Goal: Information Seeking & Learning: Learn about a topic

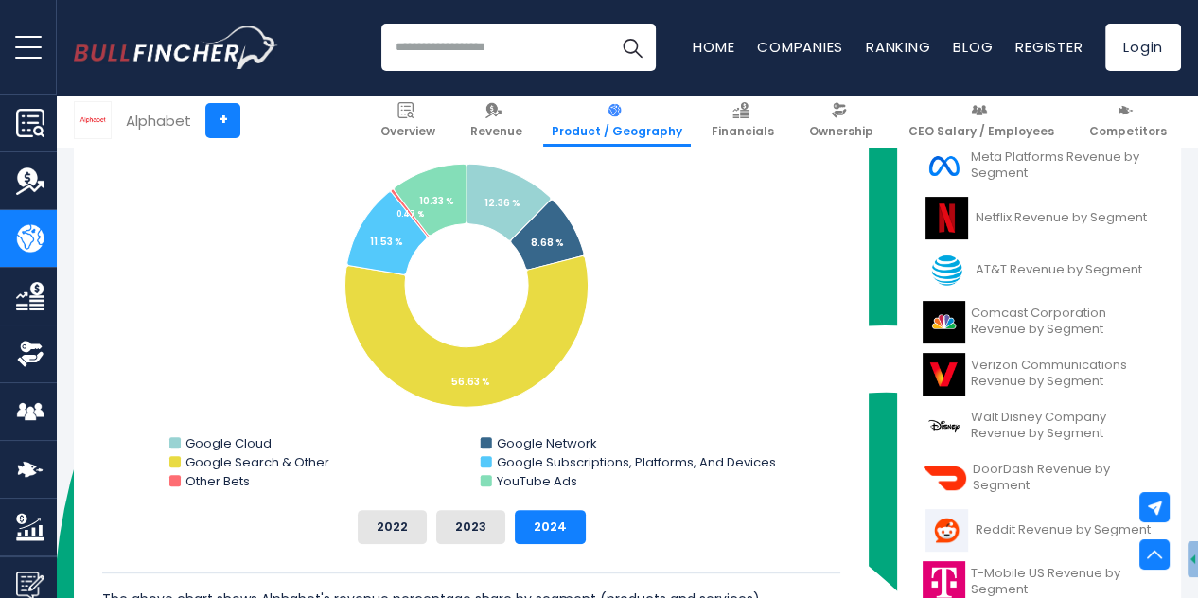
scroll to position [1873, 0]
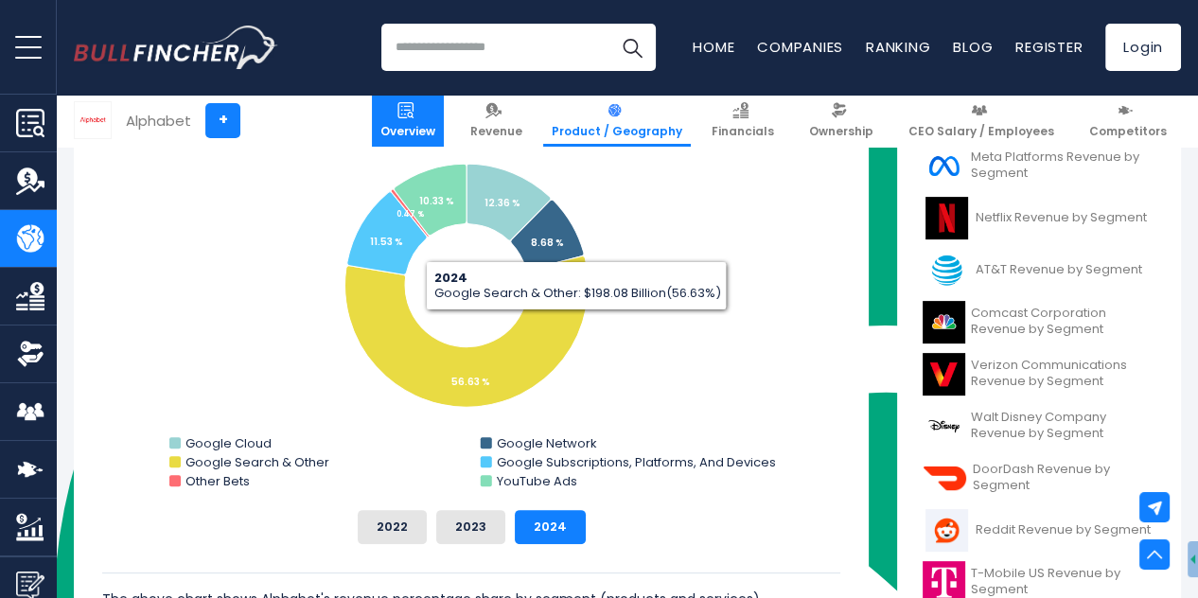
click at [414, 115] on img at bounding box center [405, 110] width 16 height 16
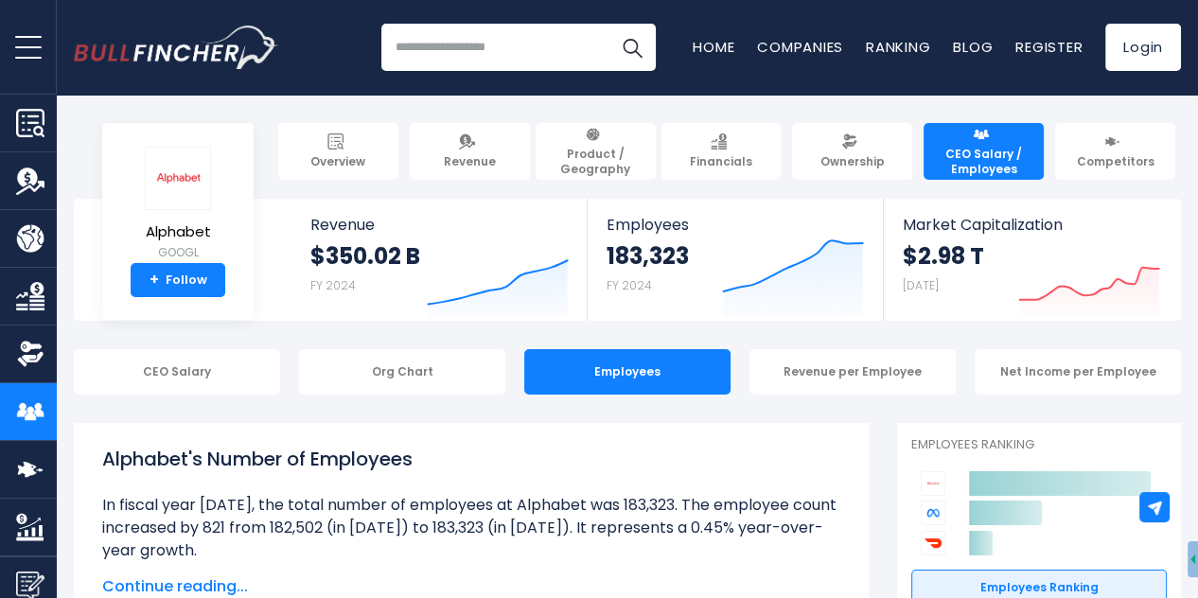
click at [646, 142] on link "Product / Geography" at bounding box center [596, 151] width 120 height 57
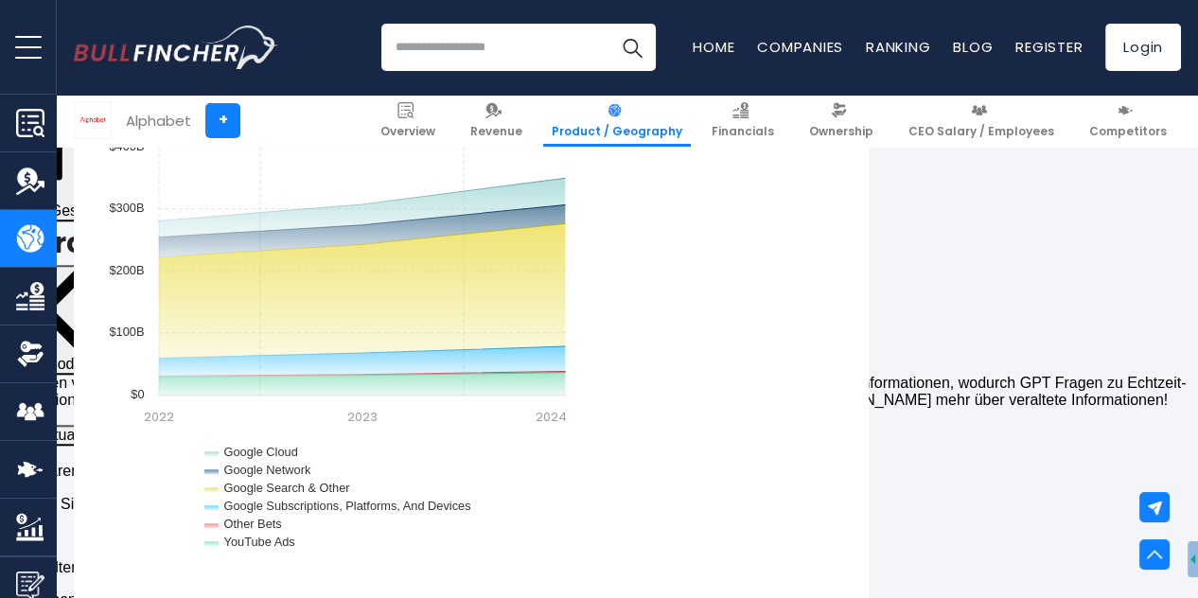
scroll to position [1798, 0]
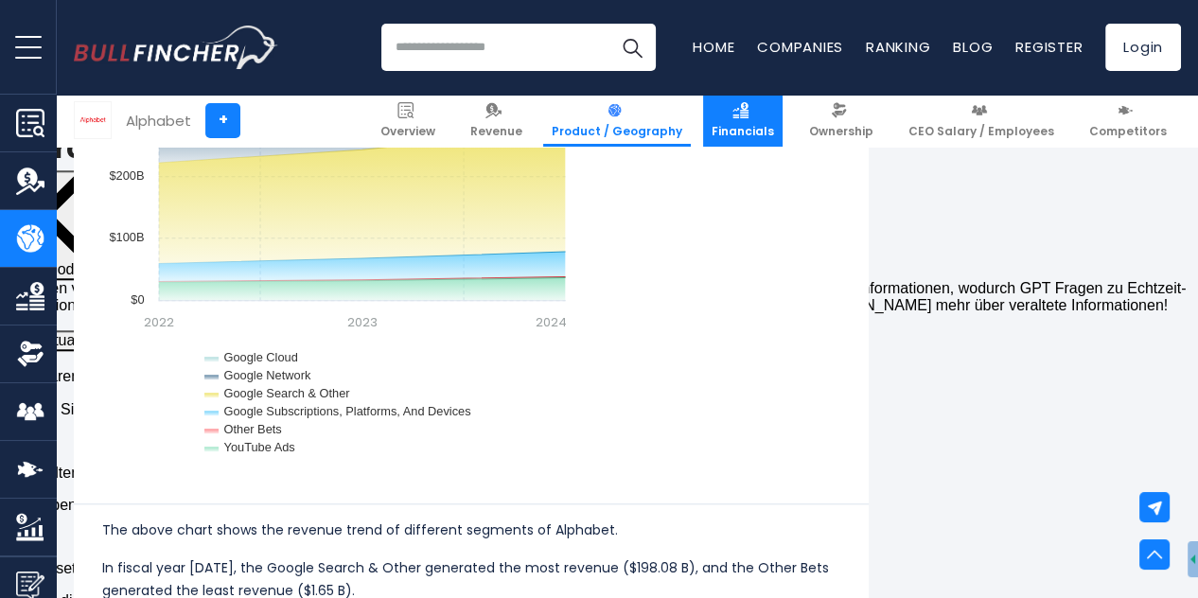
click at [756, 132] on span "Financials" at bounding box center [743, 131] width 62 height 15
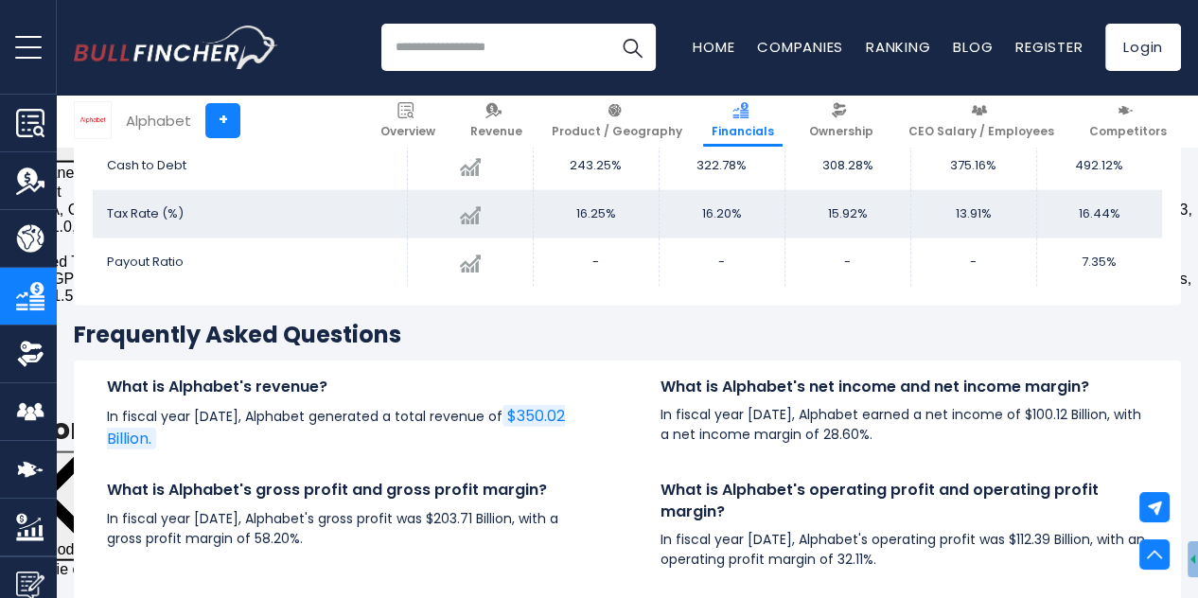
scroll to position [4259, 0]
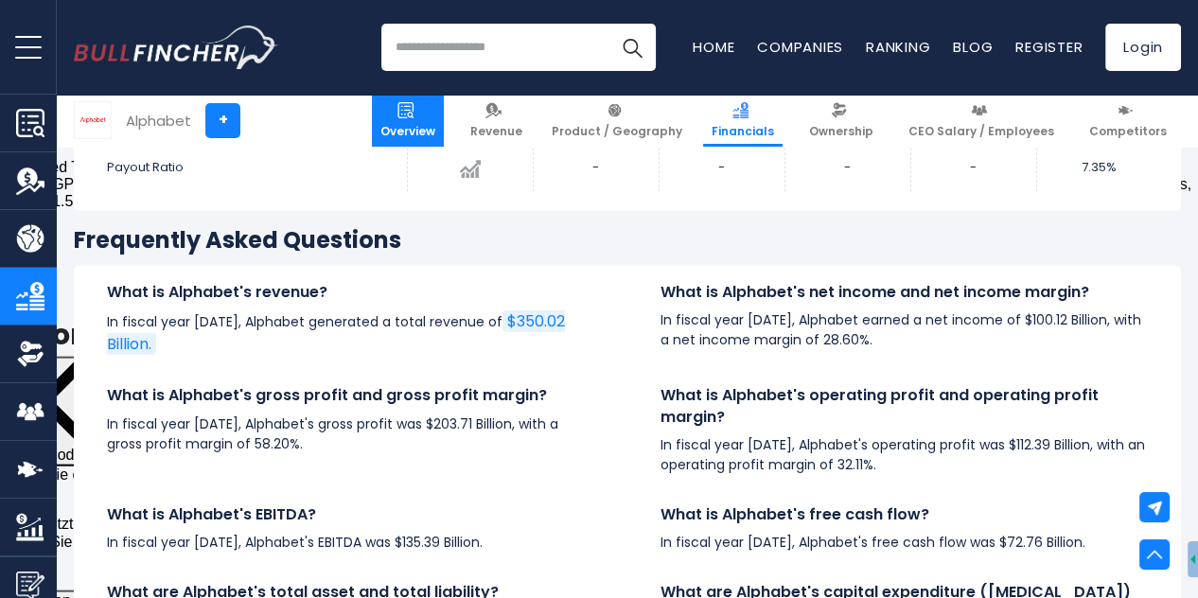
click at [414, 115] on img at bounding box center [405, 110] width 16 height 16
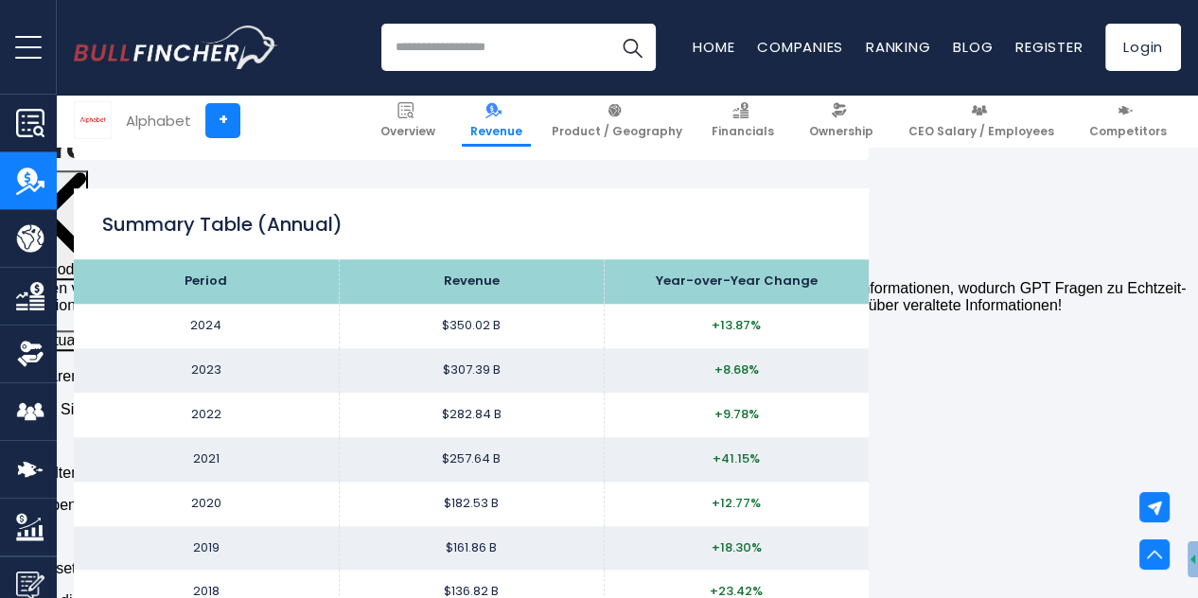
scroll to position [1892, 0]
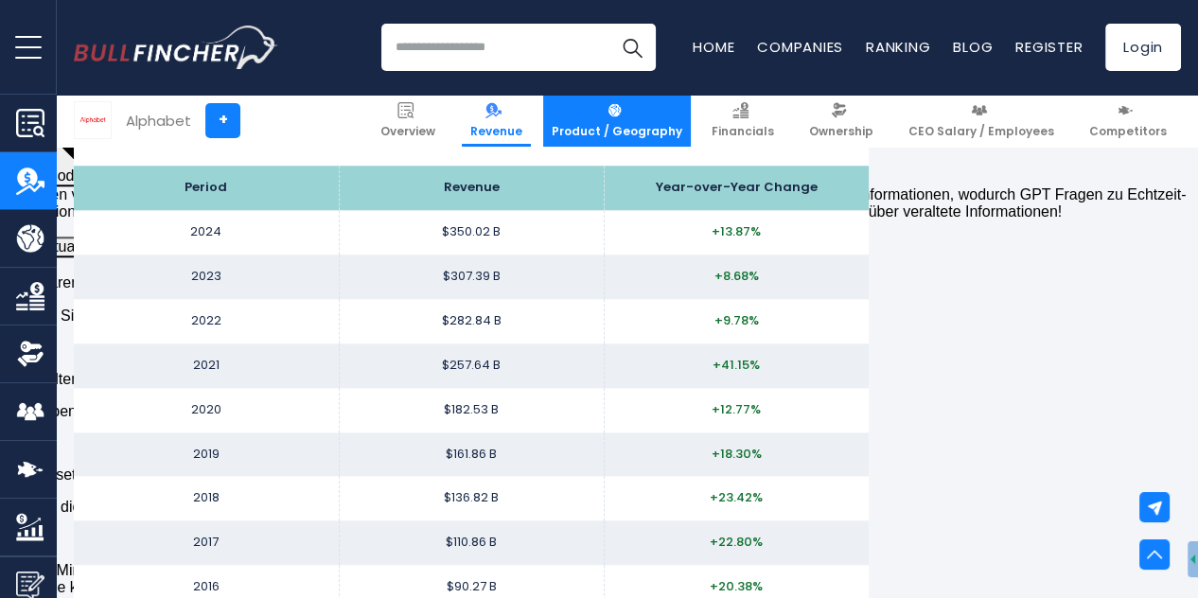
click at [596, 120] on link "Product / Geography" at bounding box center [617, 121] width 148 height 52
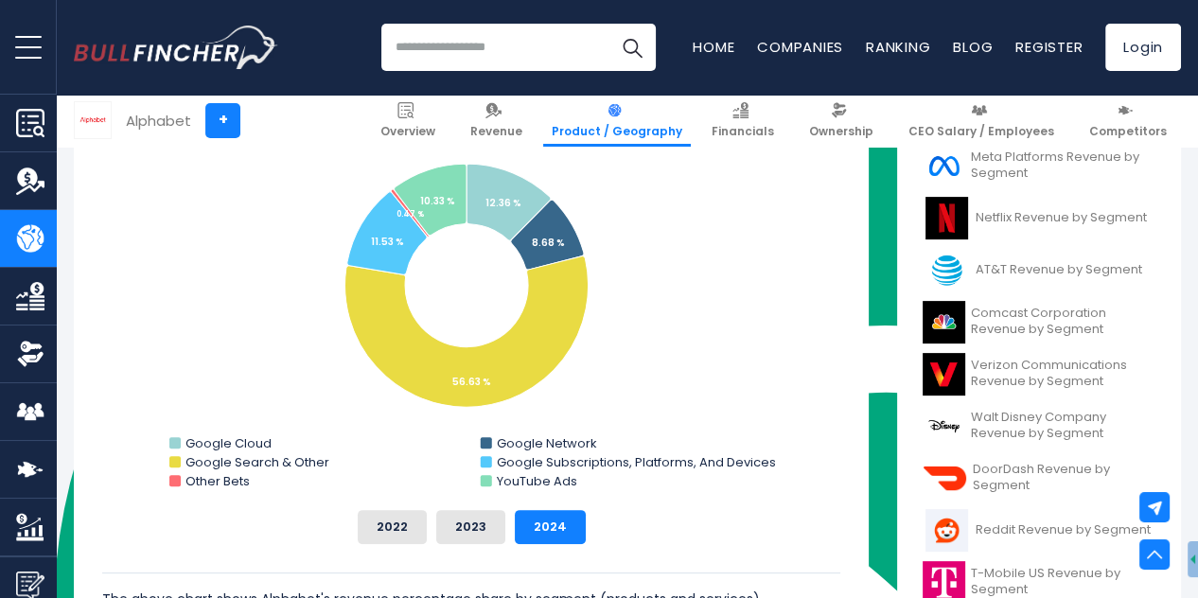
scroll to position [473, 0]
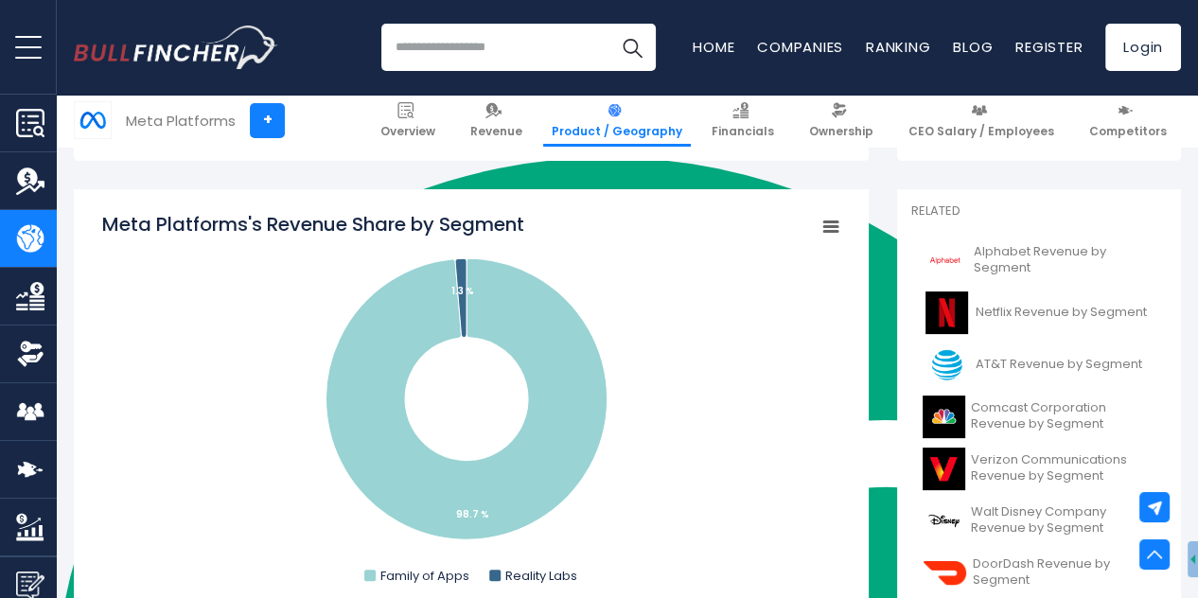
scroll to position [1873, 0]
click at [1026, 371] on span "AT&T Revenue by Segment" at bounding box center [1059, 365] width 167 height 16
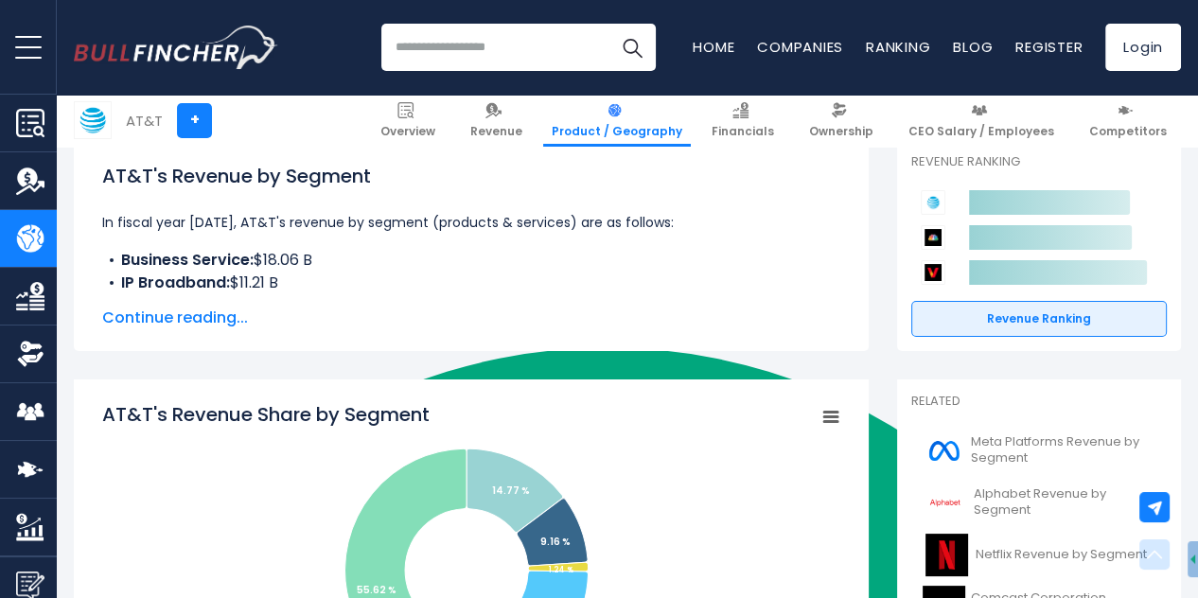
scroll to position [473, 0]
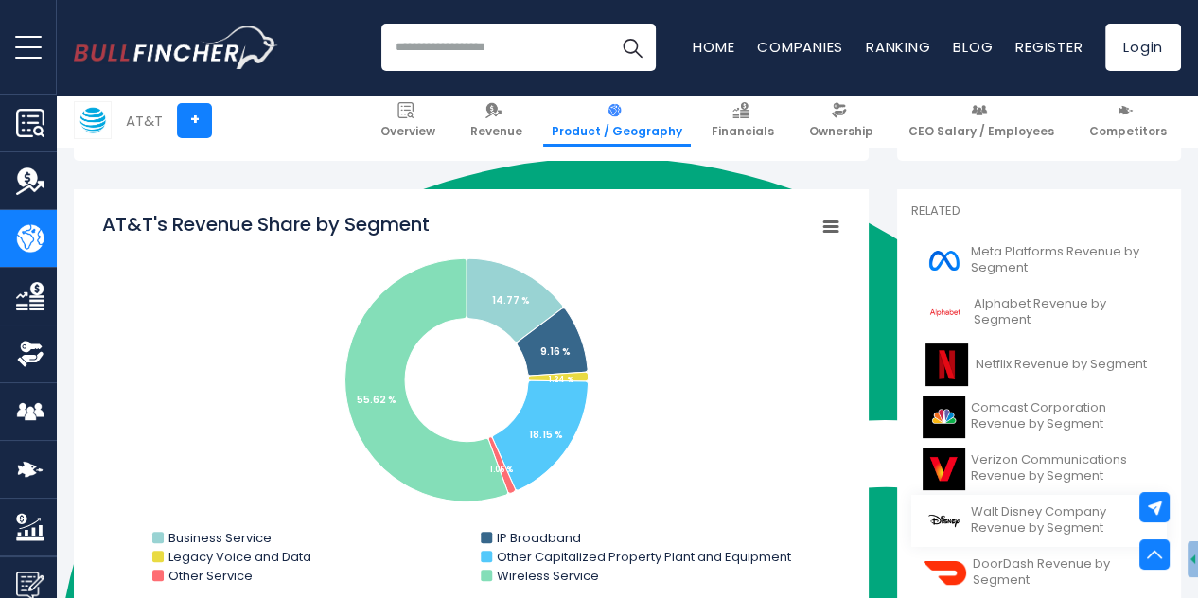
click at [1042, 525] on span "Walt Disney Company Revenue by Segment" at bounding box center [1063, 520] width 185 height 32
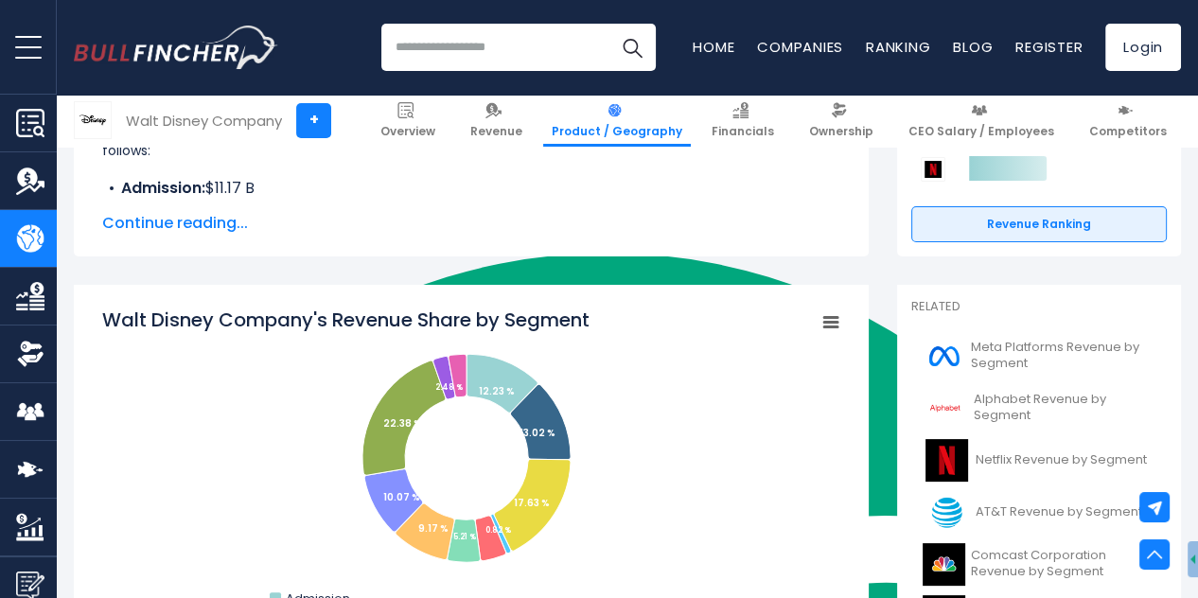
scroll to position [568, 0]
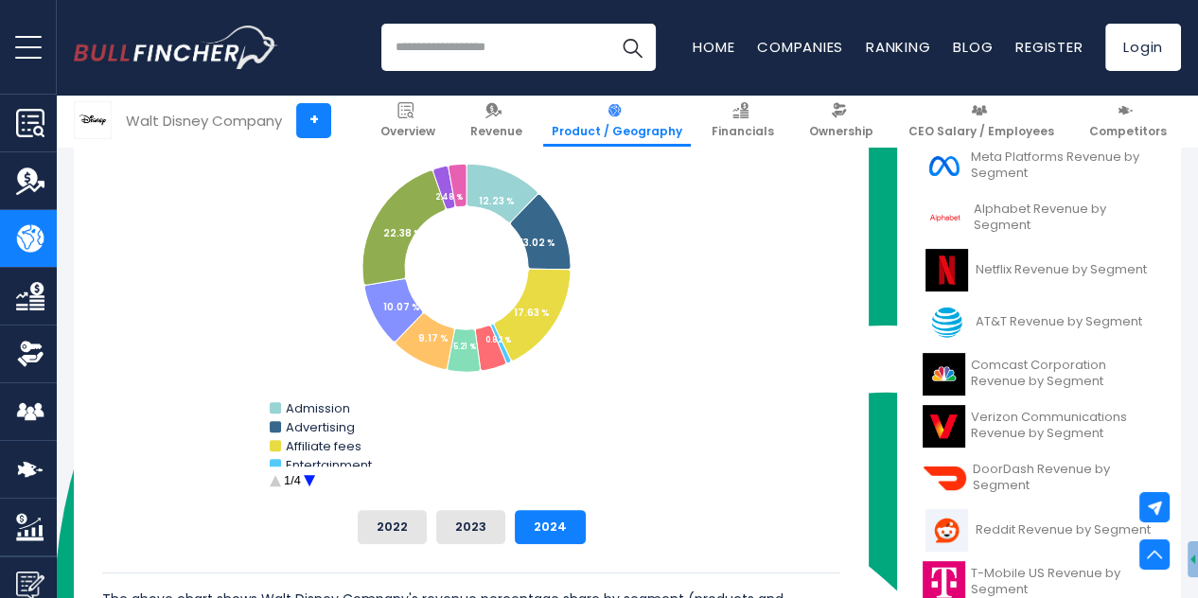
click at [308, 480] on circle "Walt Disney Company's Revenue Share by Segment" at bounding box center [308, 481] width 29 height 29
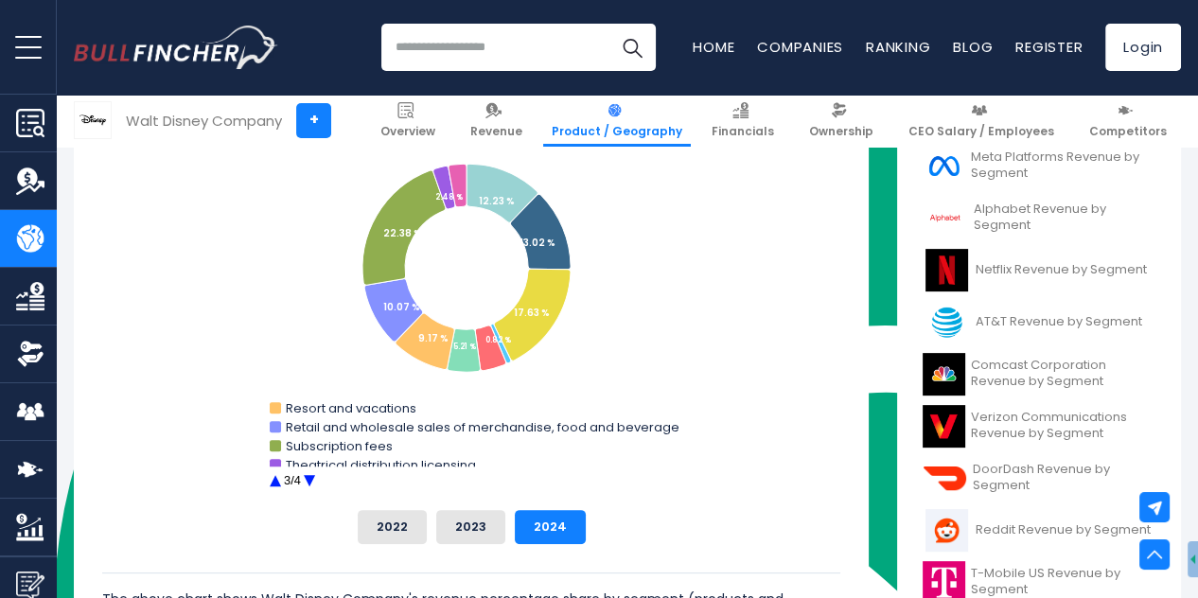
click at [308, 480] on circle "Walt Disney Company's Revenue Share by Segment" at bounding box center [308, 481] width 29 height 29
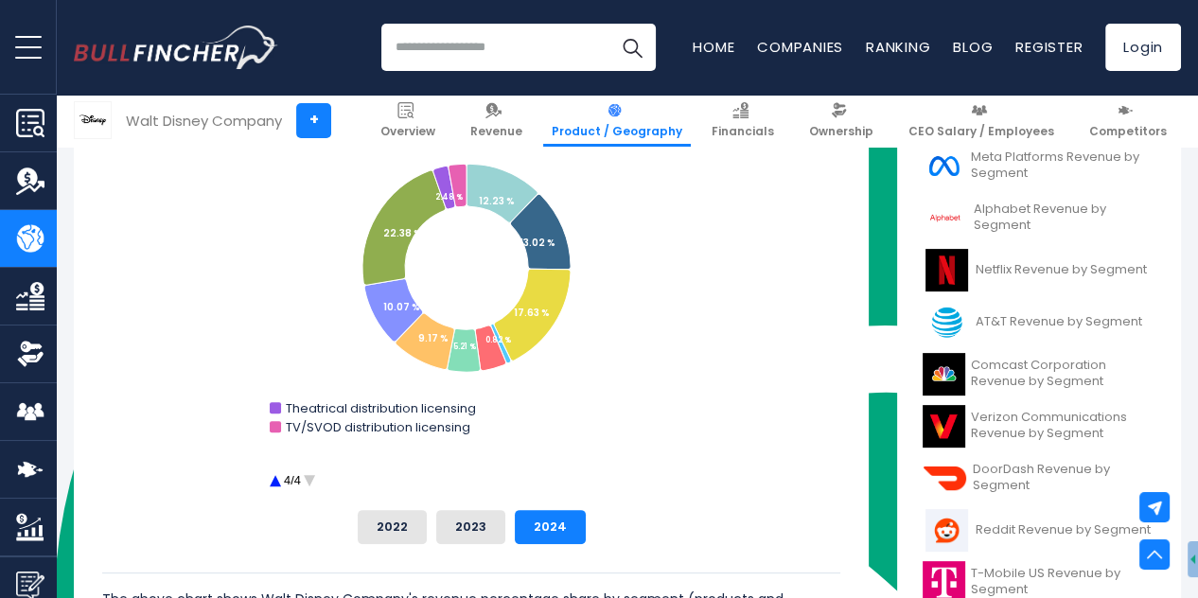
click at [279, 476] on circle "Walt Disney Company's Revenue Share by Segment" at bounding box center [274, 481] width 29 height 29
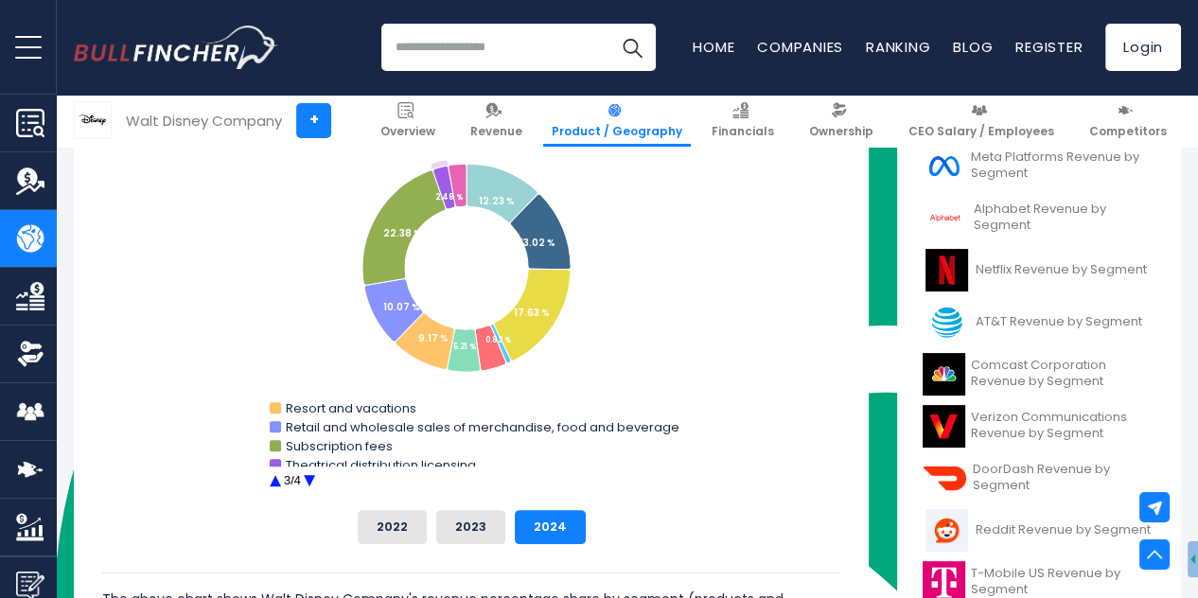
scroll to position [756, 0]
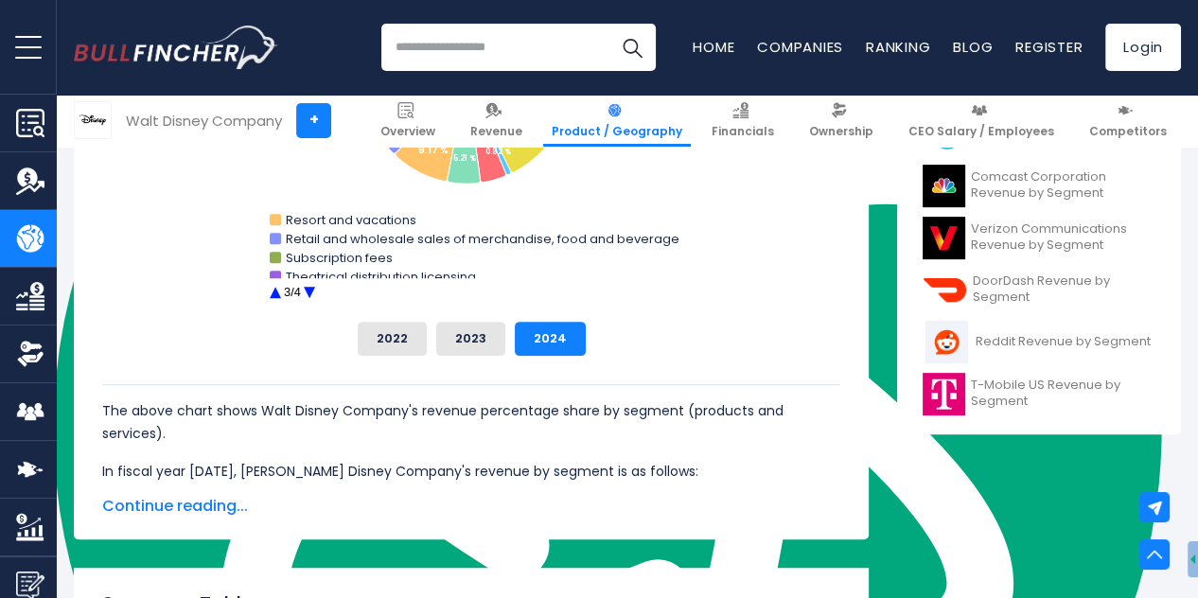
click at [195, 503] on span "Continue reading..." at bounding box center [471, 506] width 738 height 23
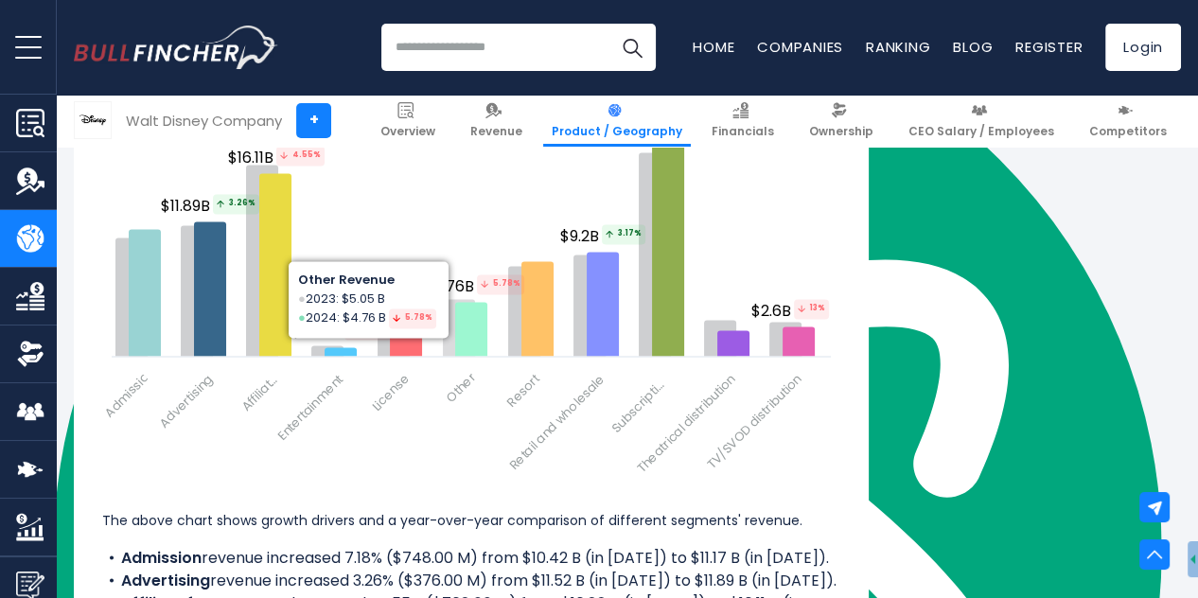
scroll to position [3312, 0]
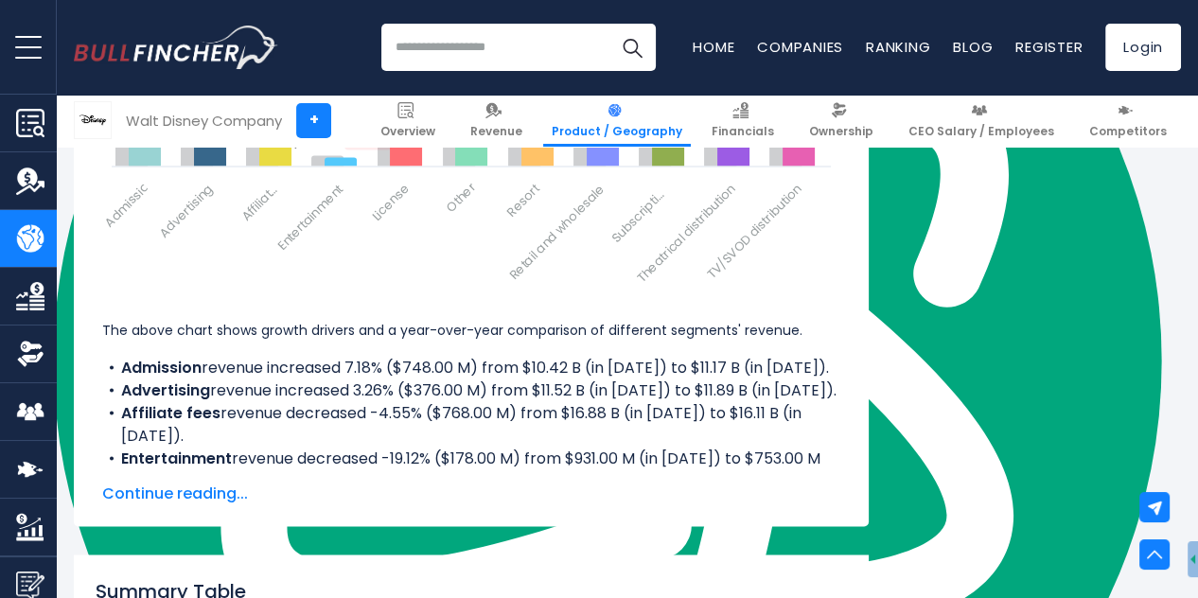
click at [190, 489] on span "Continue reading..." at bounding box center [471, 493] width 738 height 23
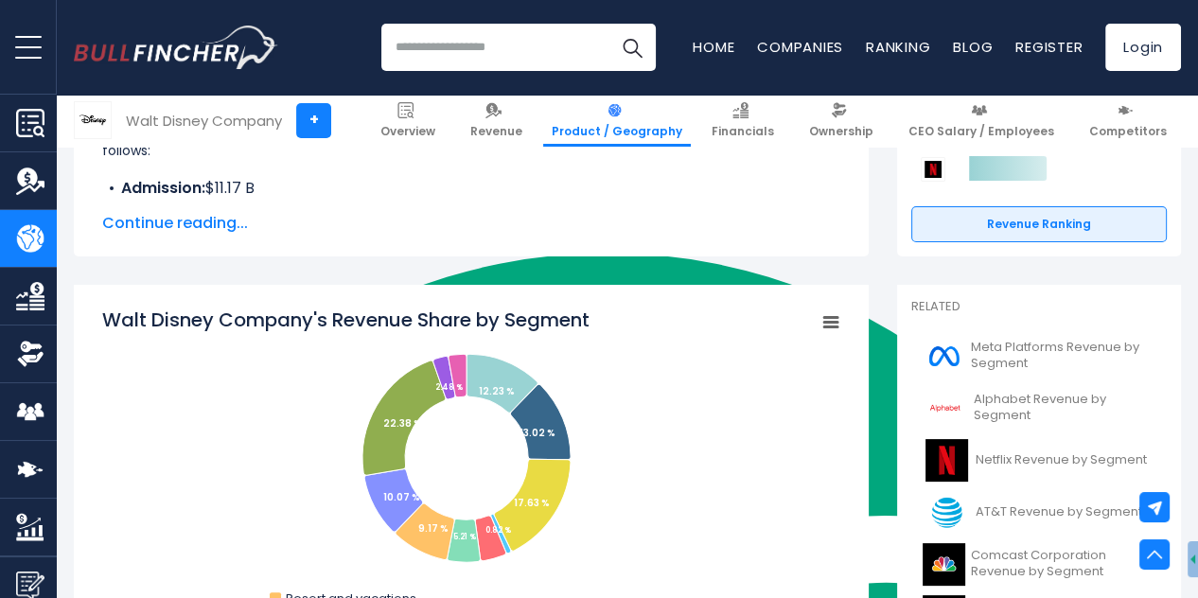
scroll to position [473, 0]
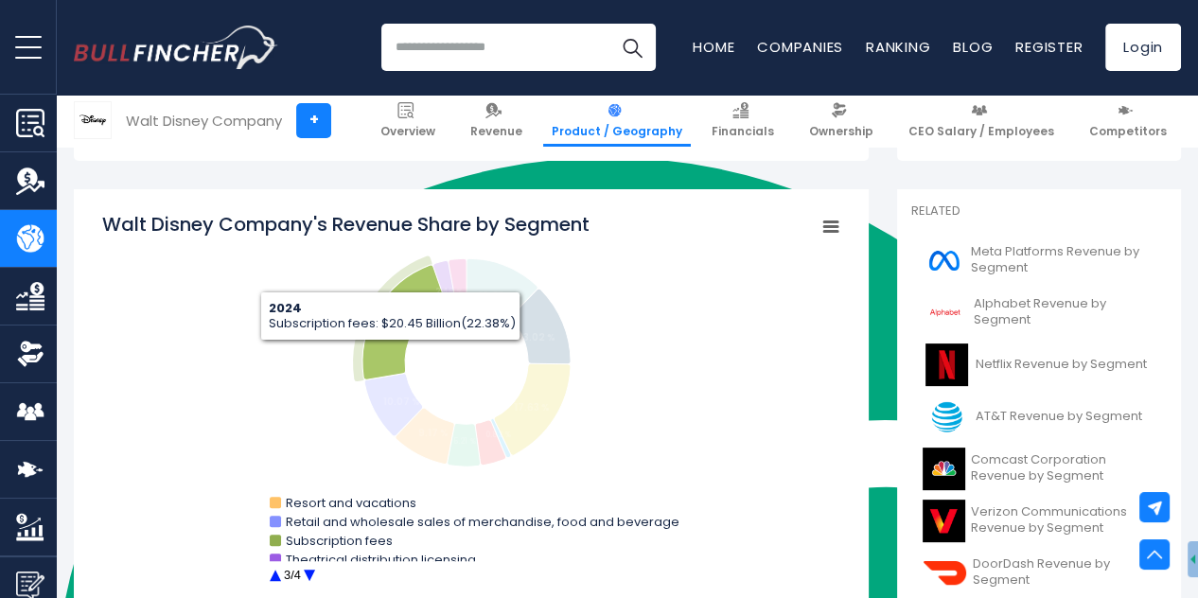
click at [390, 355] on icon "Walt Disney Company's Revenue Share by Segment" at bounding box center [403, 322] width 83 height 115
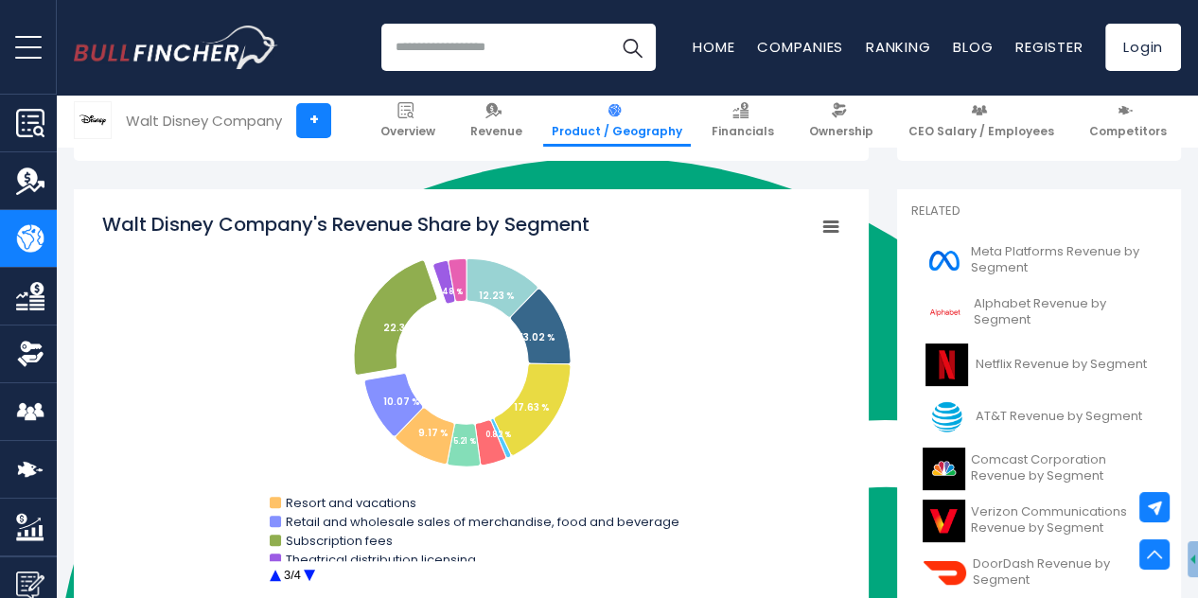
click at [705, 350] on rect "Walt Disney Company's Revenue Share by Segment" at bounding box center [471, 400] width 738 height 379
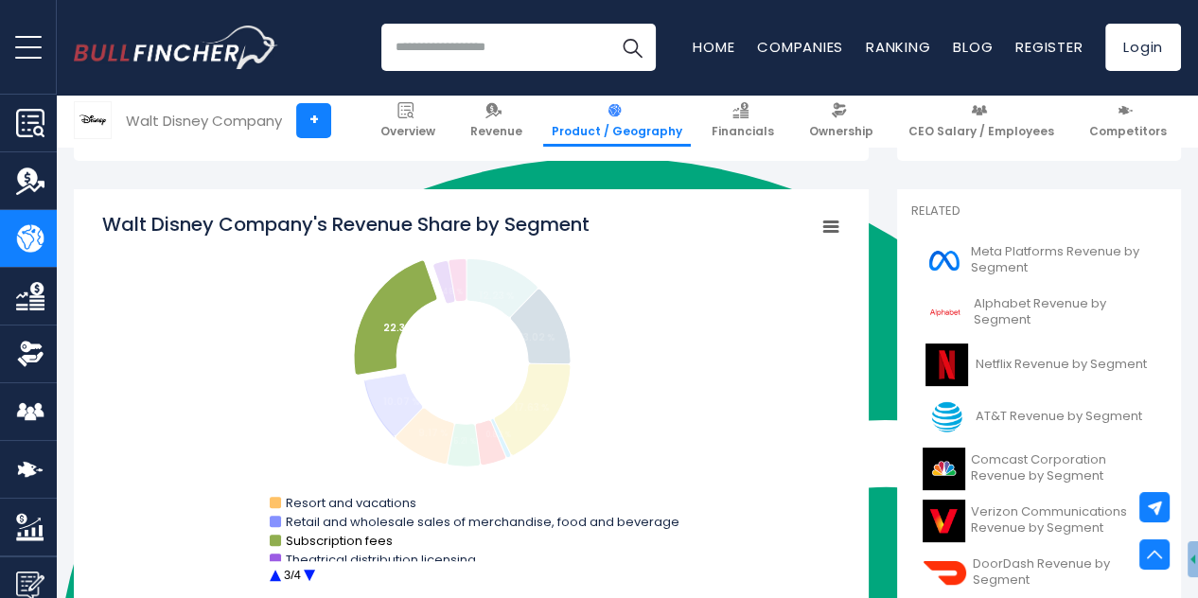
scroll to position [568, 0]
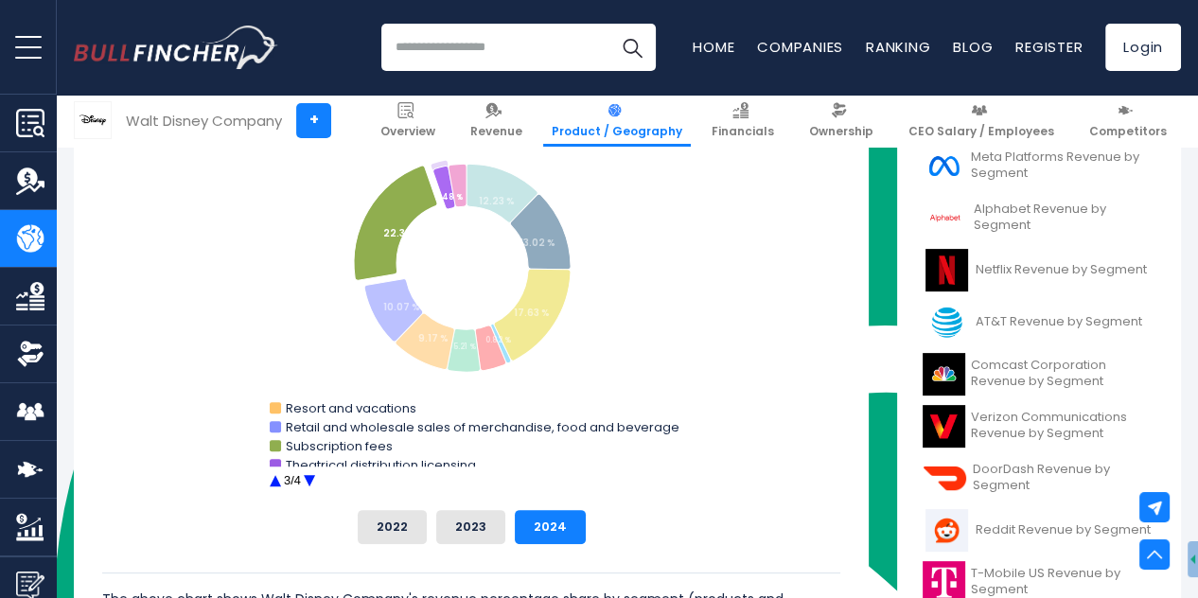
click at [309, 475] on circle "Walt Disney Company's Revenue Share by Segment" at bounding box center [308, 481] width 29 height 29
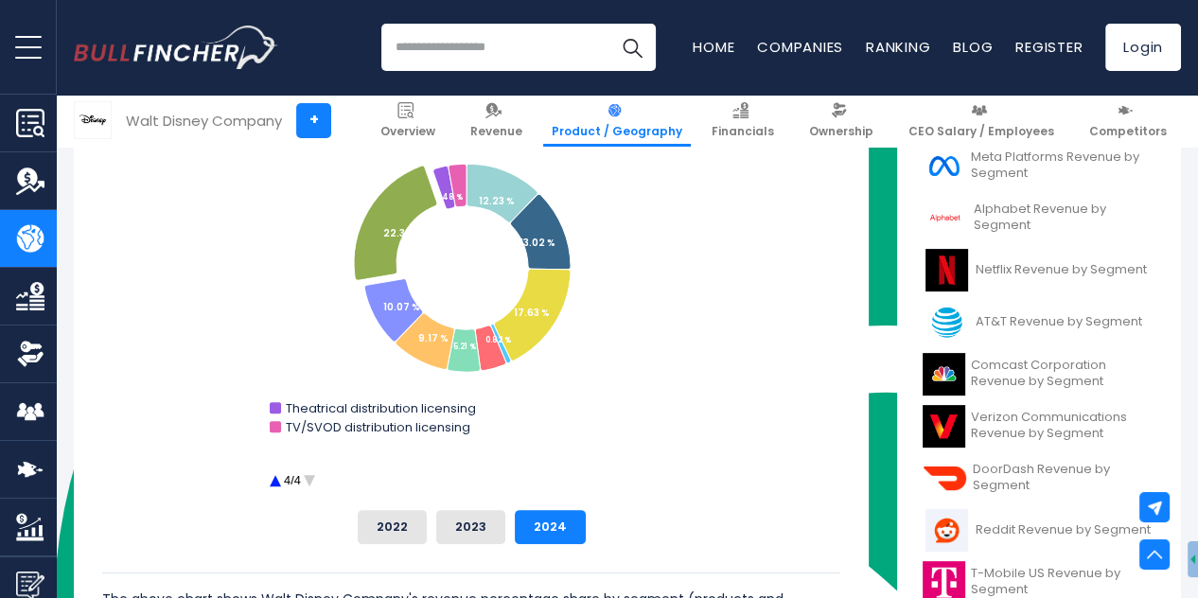
click at [282, 486] on circle "Walt Disney Company's Revenue Share by Segment" at bounding box center [274, 481] width 29 height 29
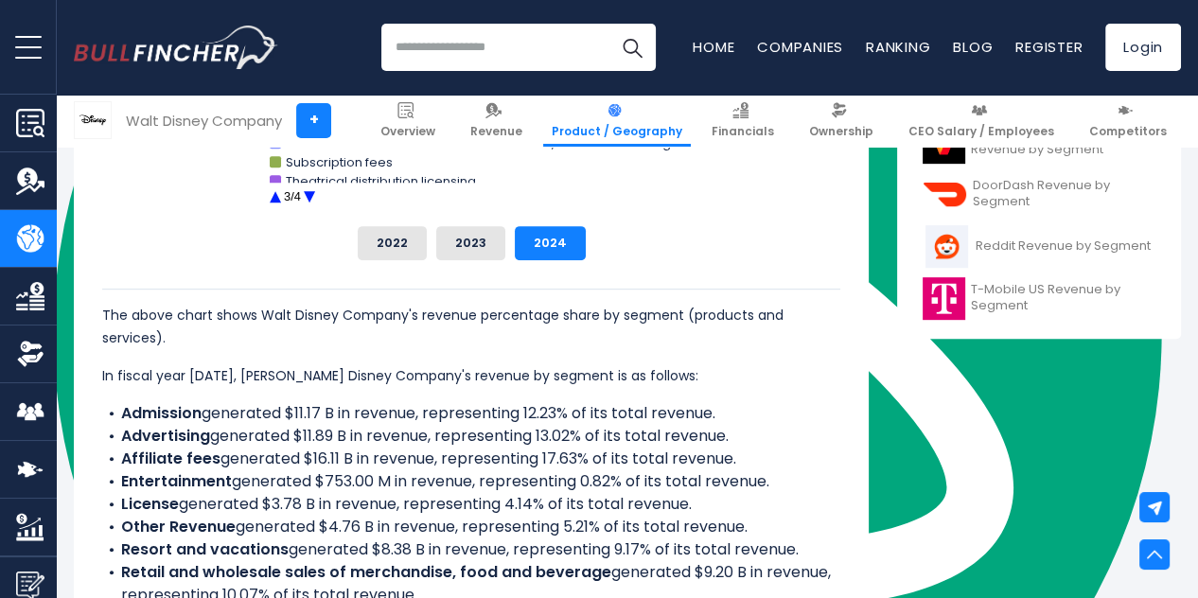
scroll to position [946, 0]
